Goal: Information Seeking & Learning: Learn about a topic

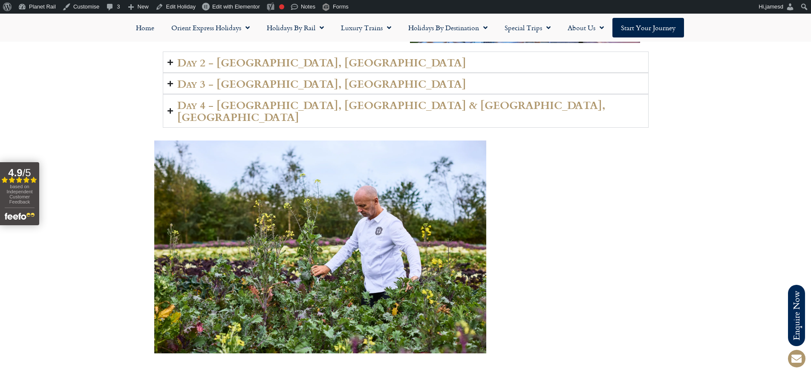
scroll to position [1329, 0]
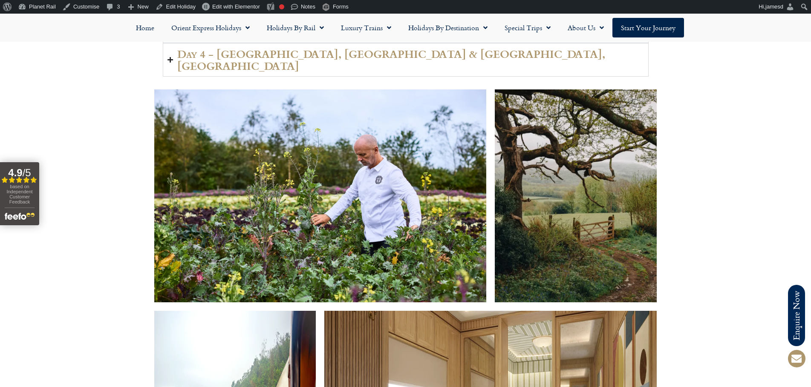
click at [668, 266] on div at bounding box center [405, 306] width 811 height 451
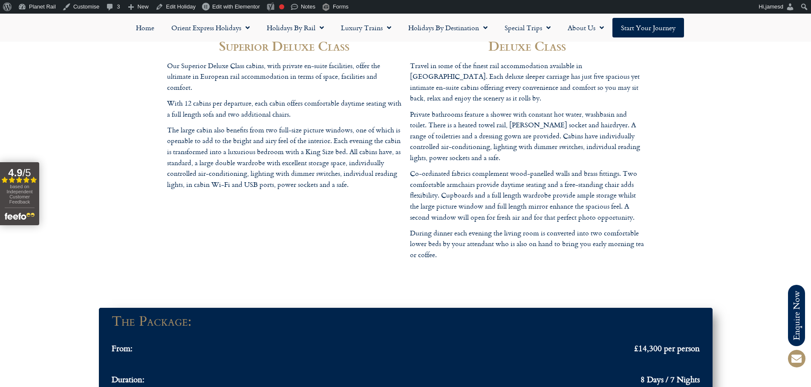
scroll to position [2658, 0]
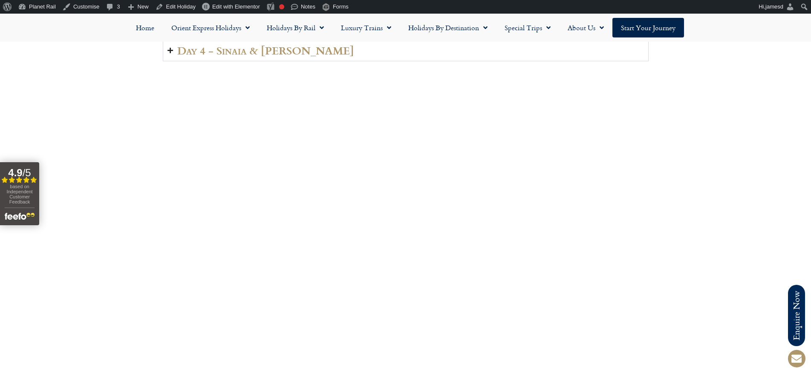
scroll to position [1329, 0]
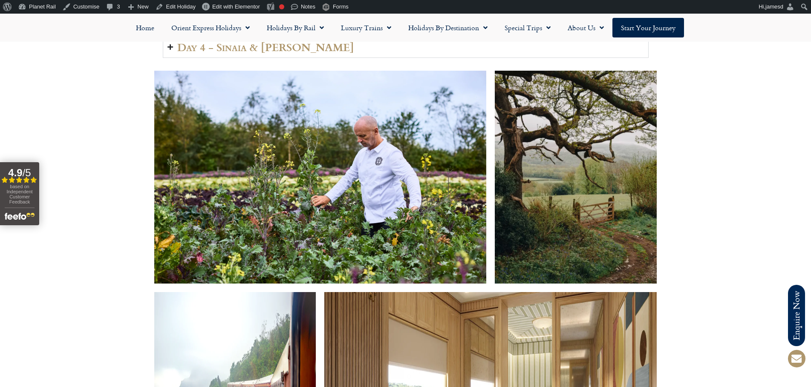
drag, startPoint x: 90, startPoint y: 311, endPoint x: 184, endPoint y: 327, distance: 94.7
click at [91, 311] on div at bounding box center [405, 287] width 811 height 451
